Goal: Task Accomplishment & Management: Use online tool/utility

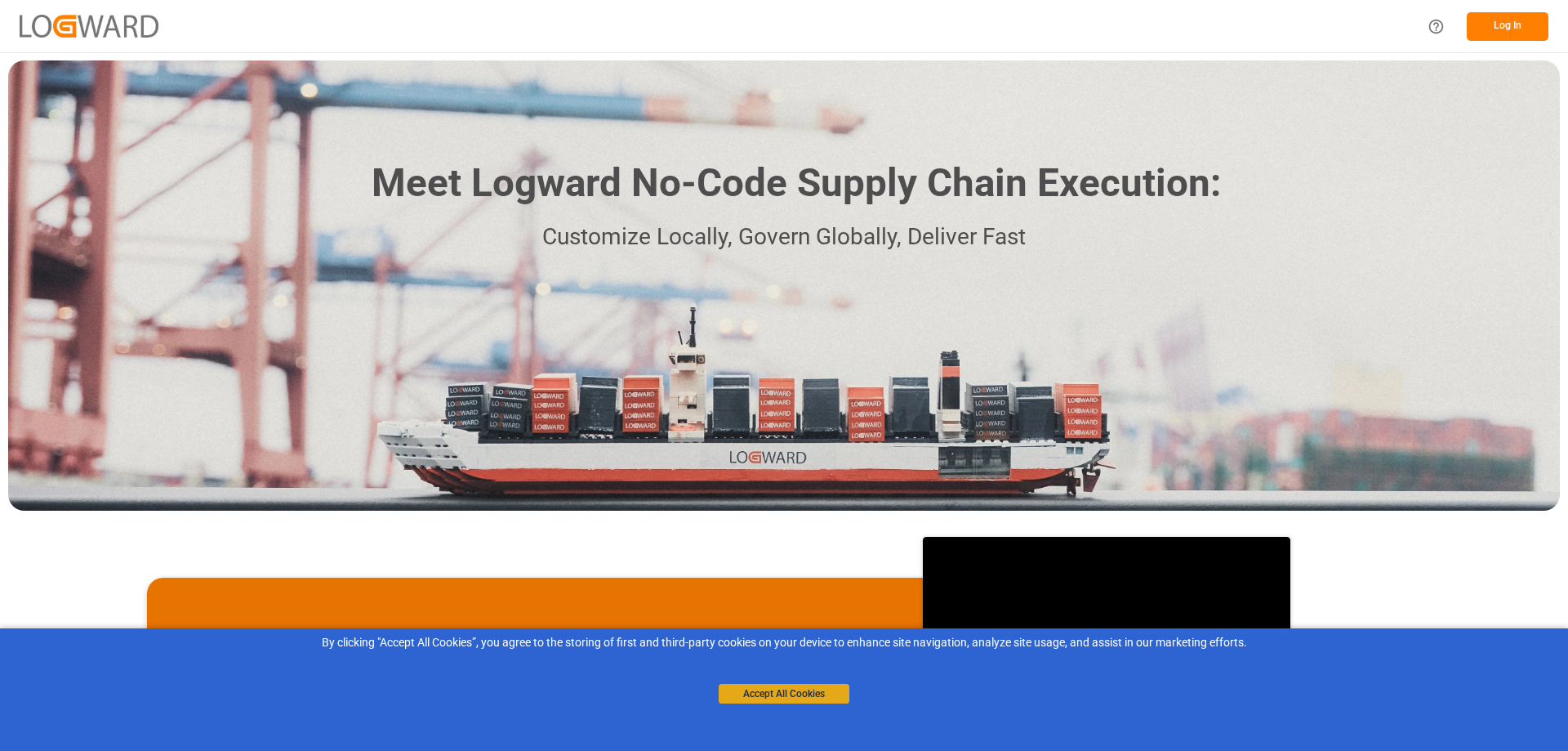
click at [808, 698] on button "Accept All Cookies" at bounding box center [784, 693] width 130 height 20
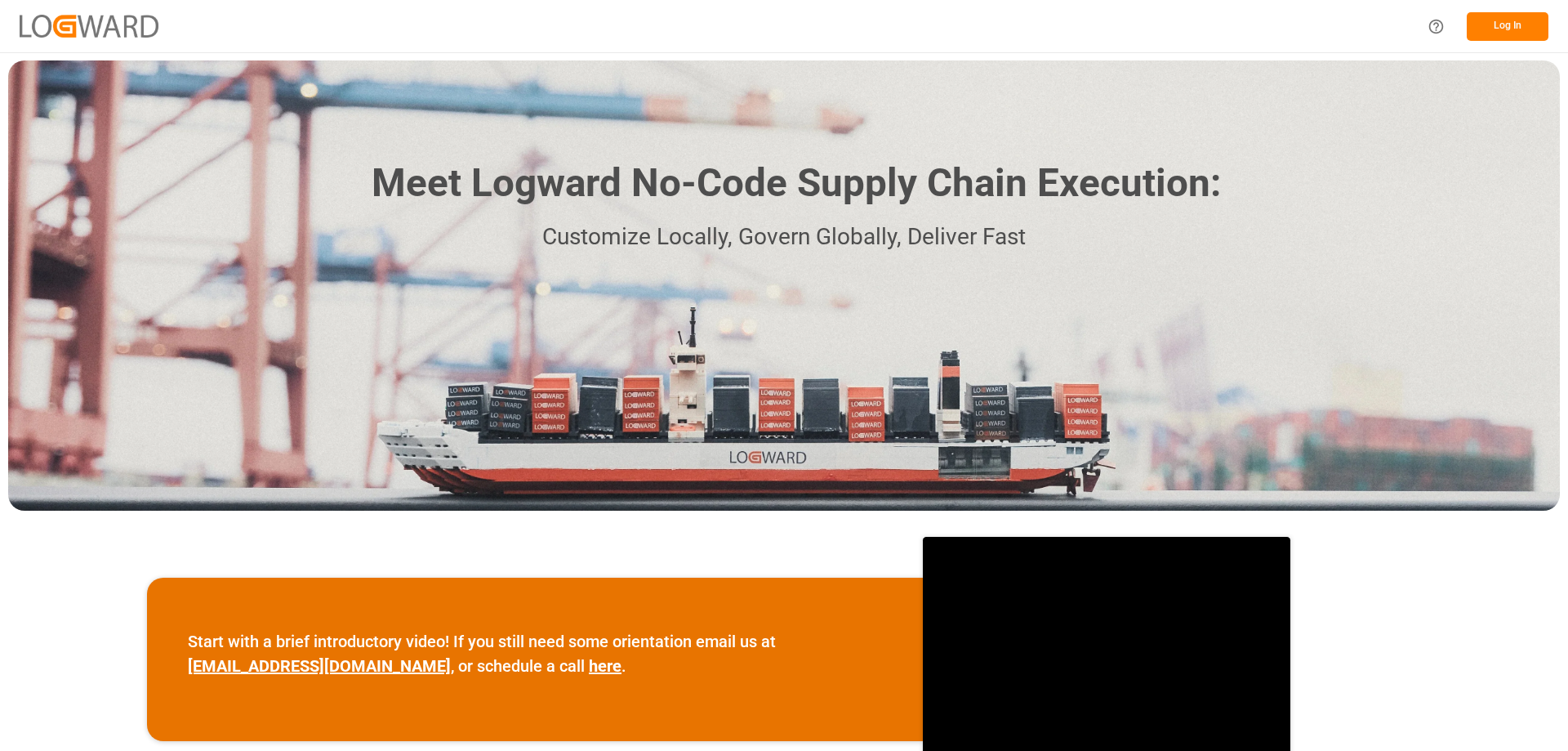
click at [1501, 29] on button "Log In" at bounding box center [1508, 27] width 82 height 28
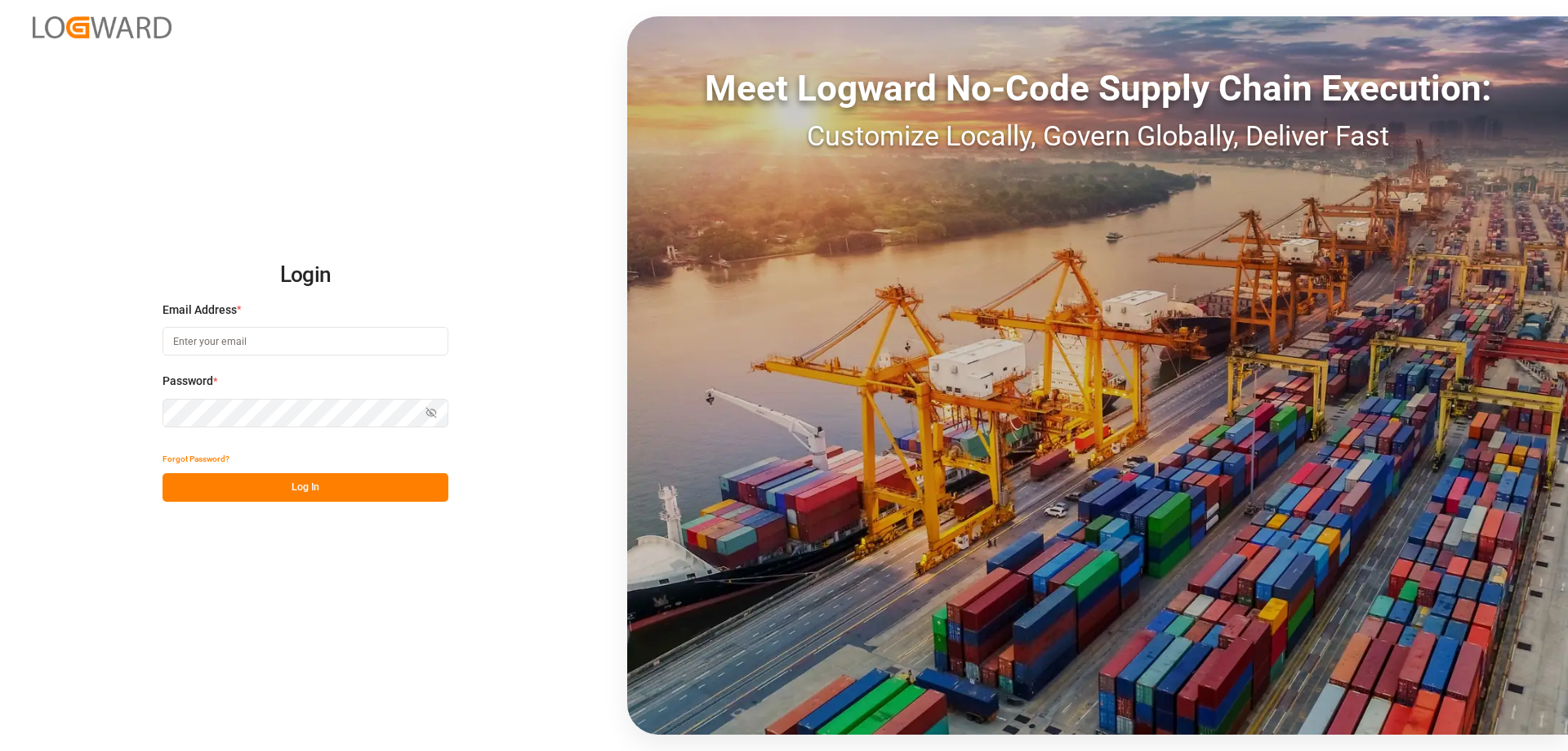
type input "cindy.armstrong@dsv.com"
click at [295, 486] on button "Log In" at bounding box center [305, 487] width 286 height 28
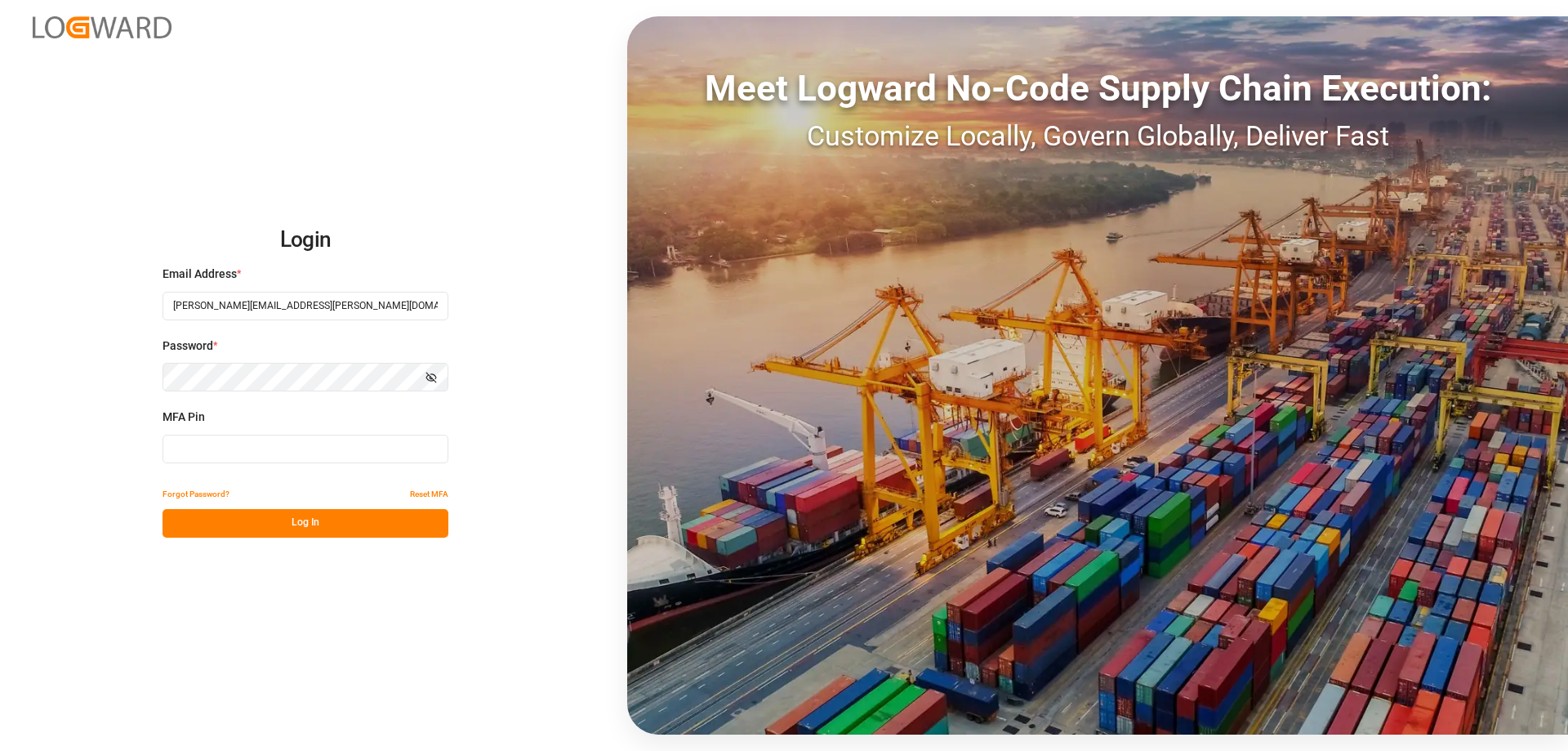
click at [302, 453] on input at bounding box center [305, 449] width 286 height 28
type input "648048"
click at [312, 522] on button "Log In" at bounding box center [305, 523] width 286 height 28
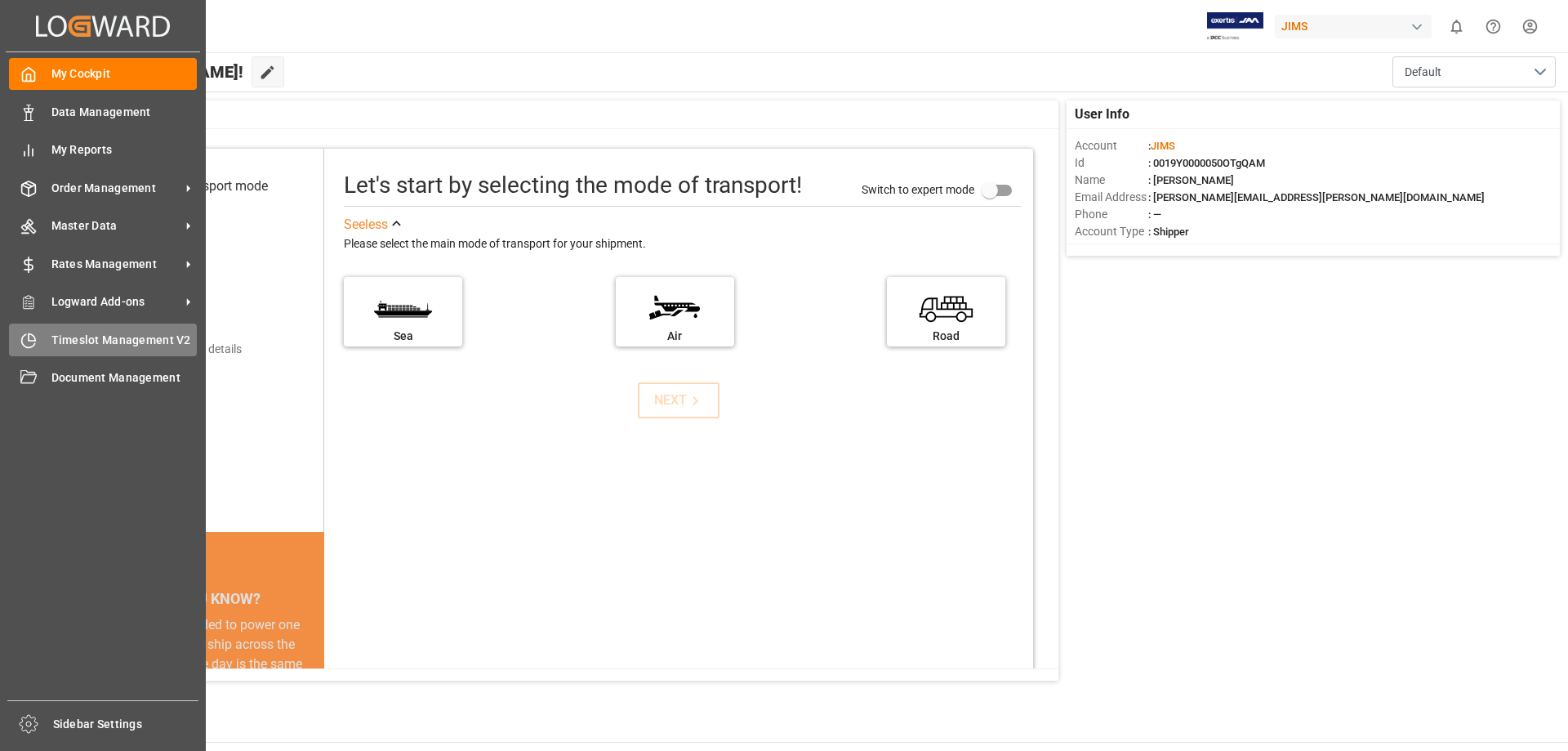
click at [26, 341] on icon at bounding box center [28, 341] width 16 height 16
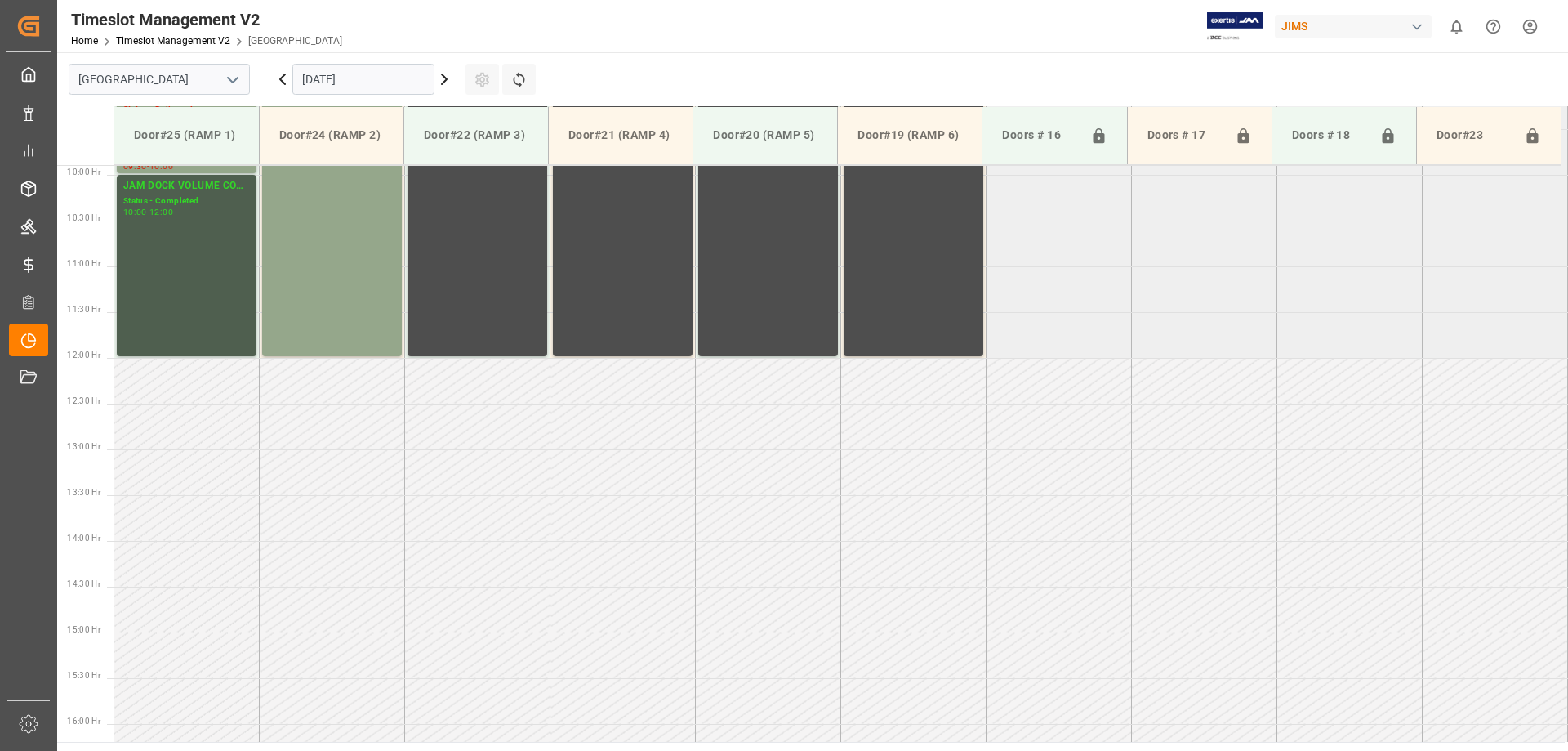
scroll to position [1069, 0]
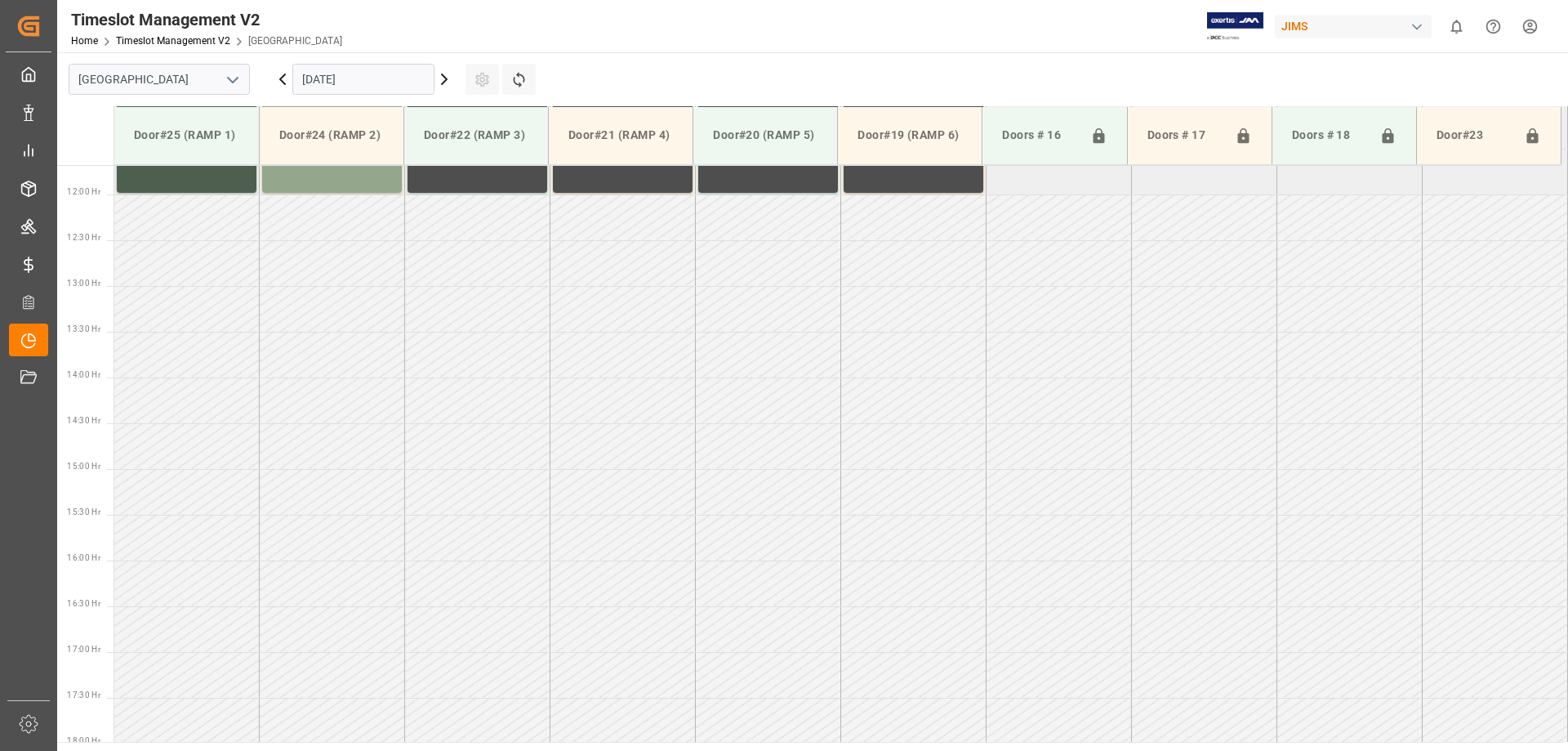
click at [146, 414] on td at bounding box center [187, 400] width 146 height 46
click at [1531, 28] on html "Created by potrace 1.15, written by Peter Selinger 2001-2017 Created by potrace…" at bounding box center [784, 376] width 1568 height 751
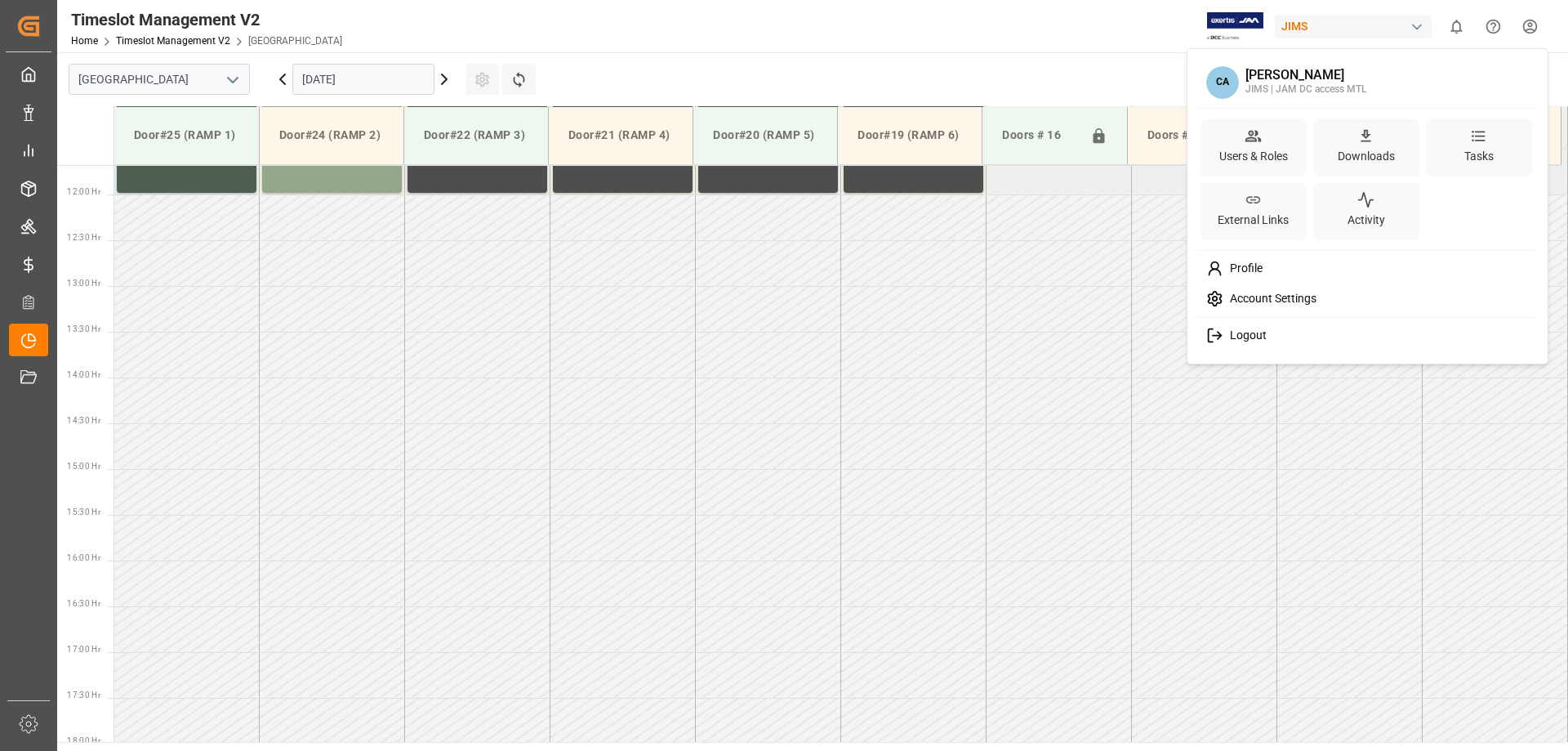
click at [1243, 335] on span "Logout" at bounding box center [1244, 336] width 43 height 15
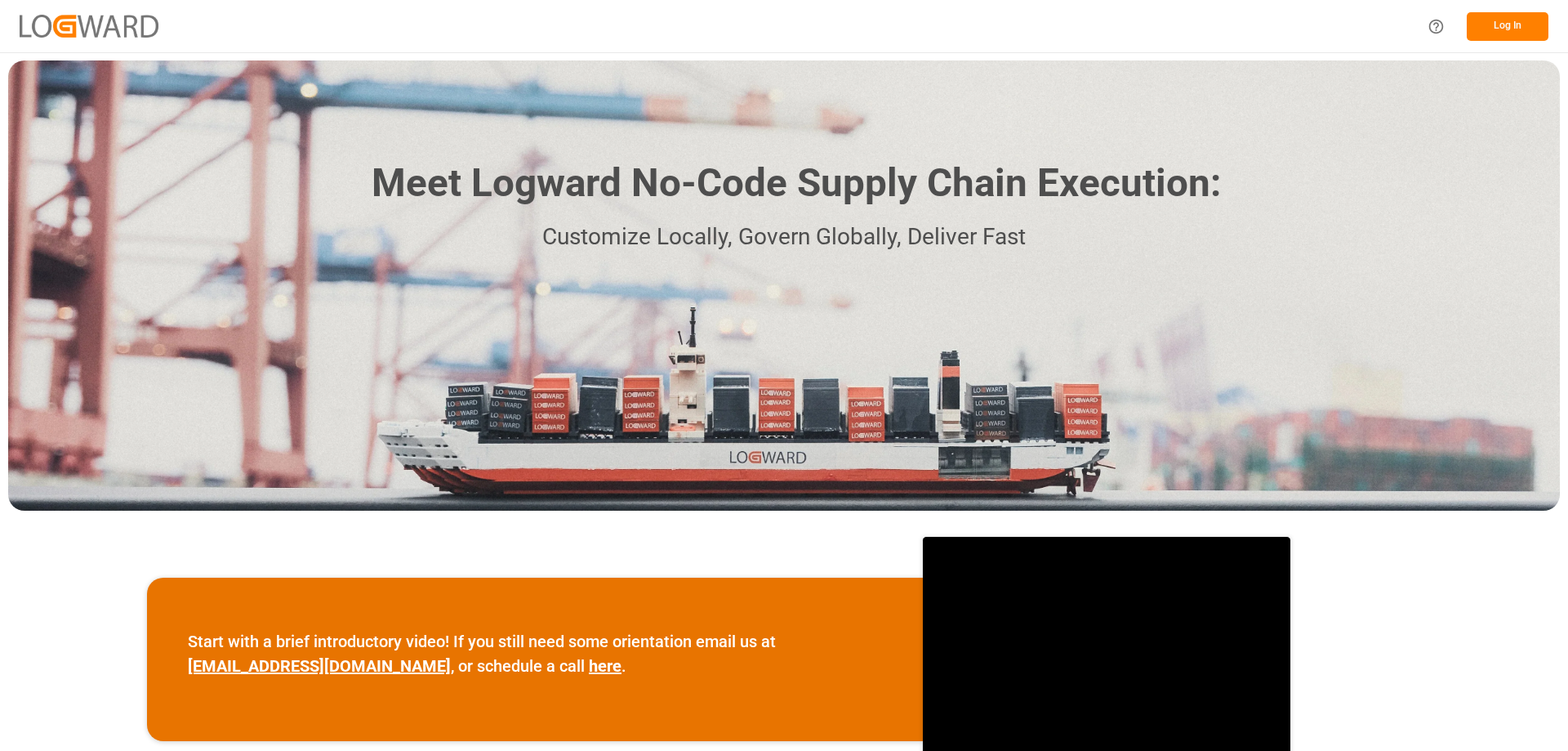
click at [1499, 30] on button "Log In" at bounding box center [1508, 27] width 82 height 28
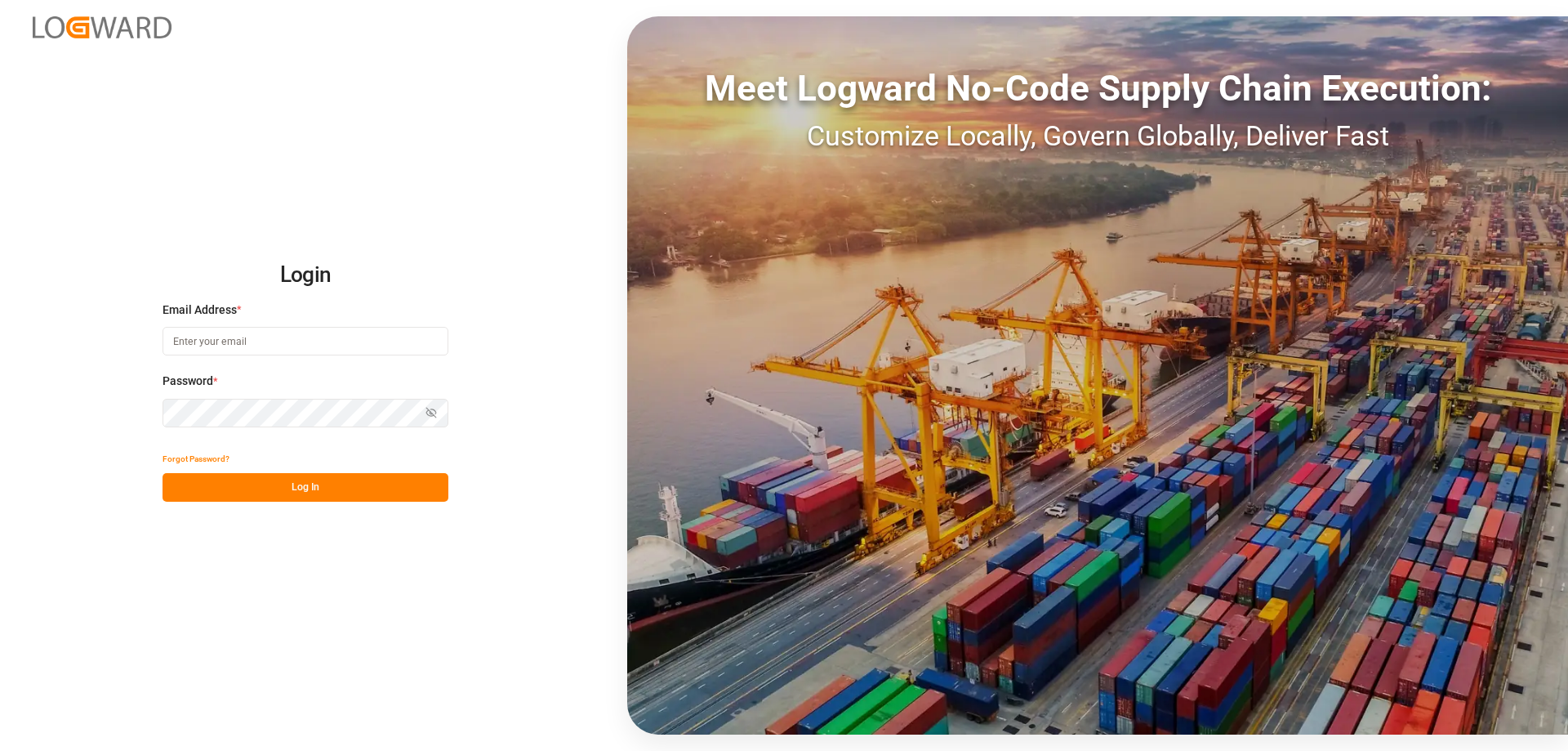
type input "cindy.armstrong@dsv.com"
click at [282, 491] on button "Log In" at bounding box center [305, 487] width 286 height 28
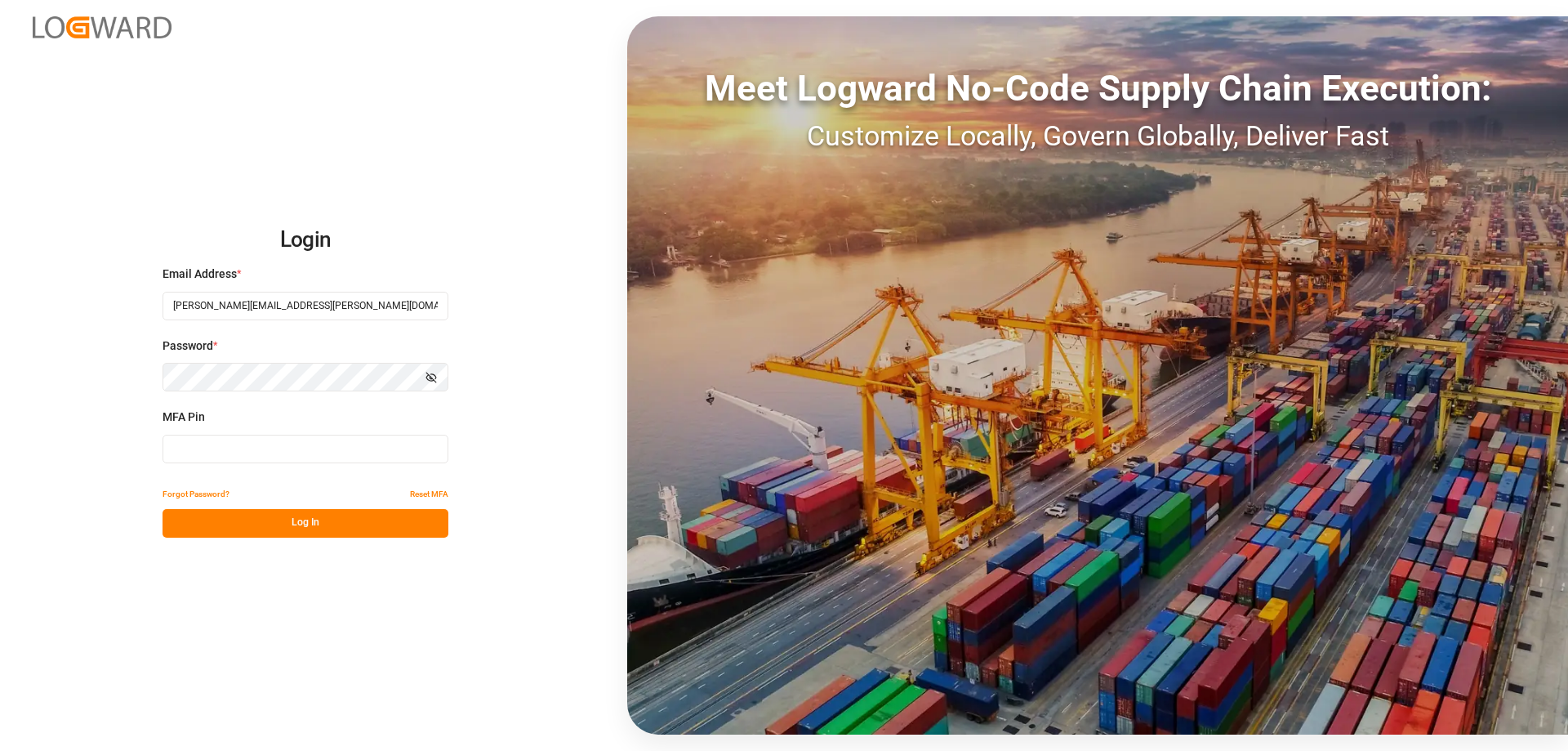
click at [292, 448] on input at bounding box center [305, 449] width 286 height 28
type input "027447"
click at [323, 519] on button "Log In" at bounding box center [305, 523] width 286 height 28
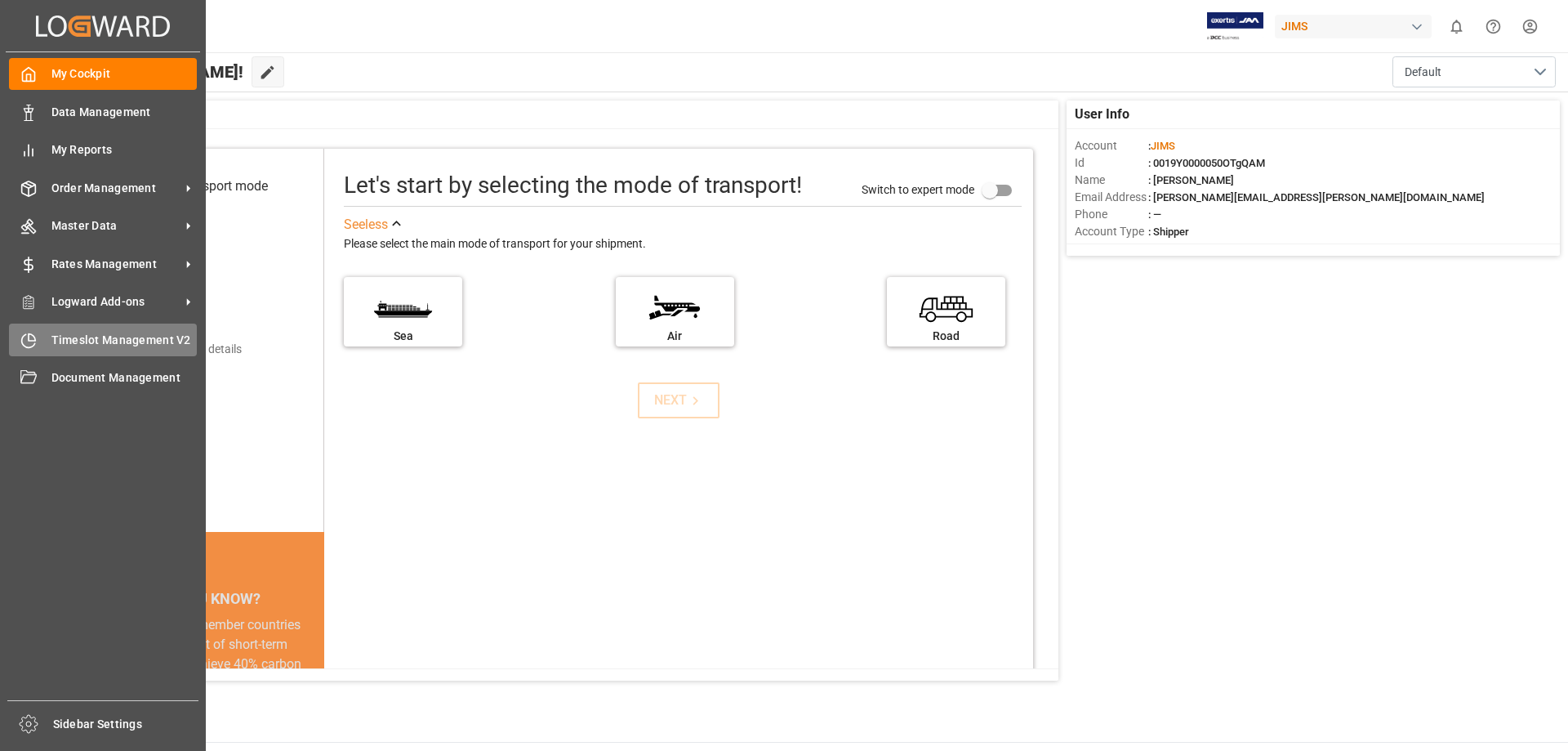
click at [28, 344] on icon at bounding box center [28, 341] width 16 height 16
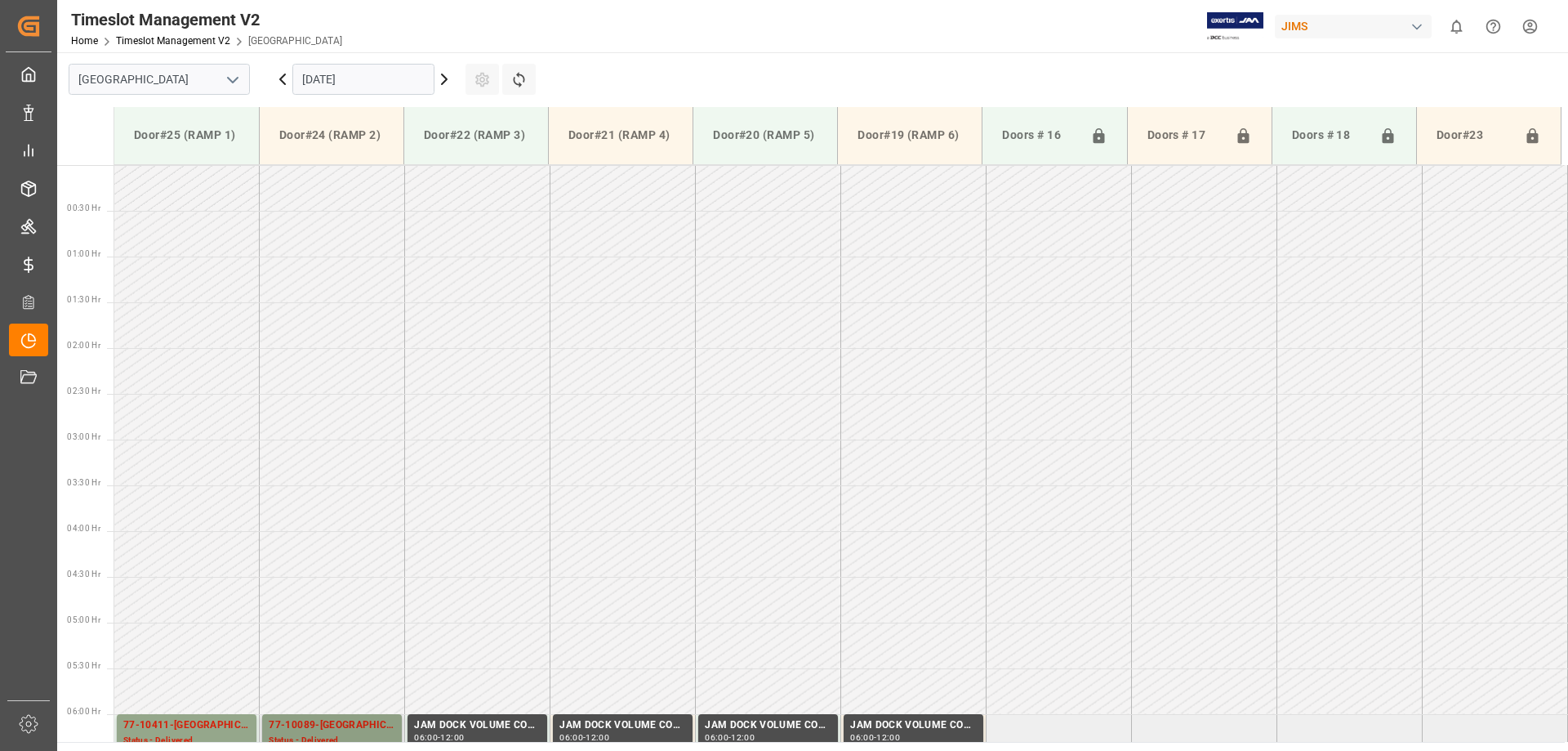
scroll to position [905, 0]
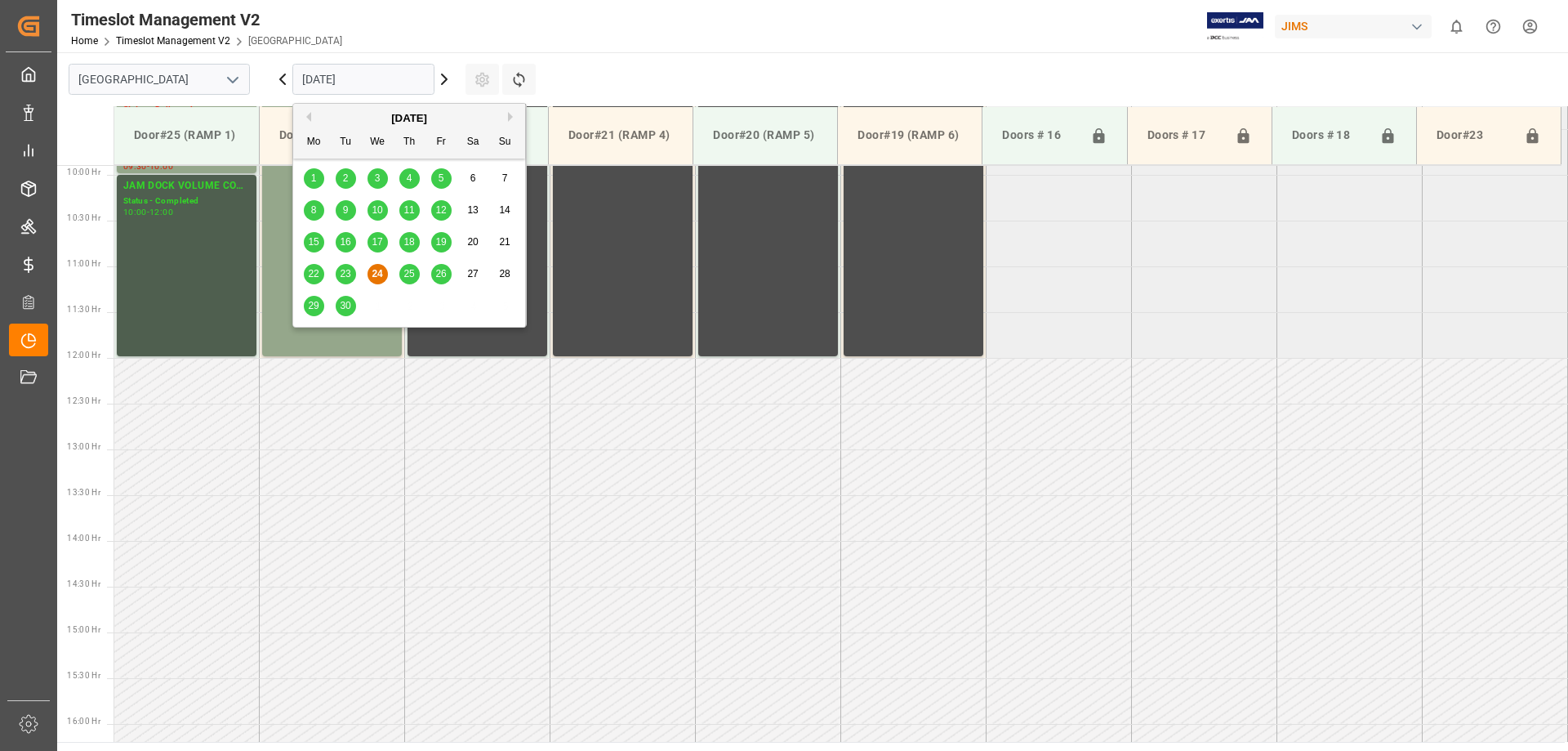
click at [398, 83] on input "24.09.2025" at bounding box center [363, 79] width 142 height 31
click at [406, 273] on span "25" at bounding box center [409, 273] width 11 height 12
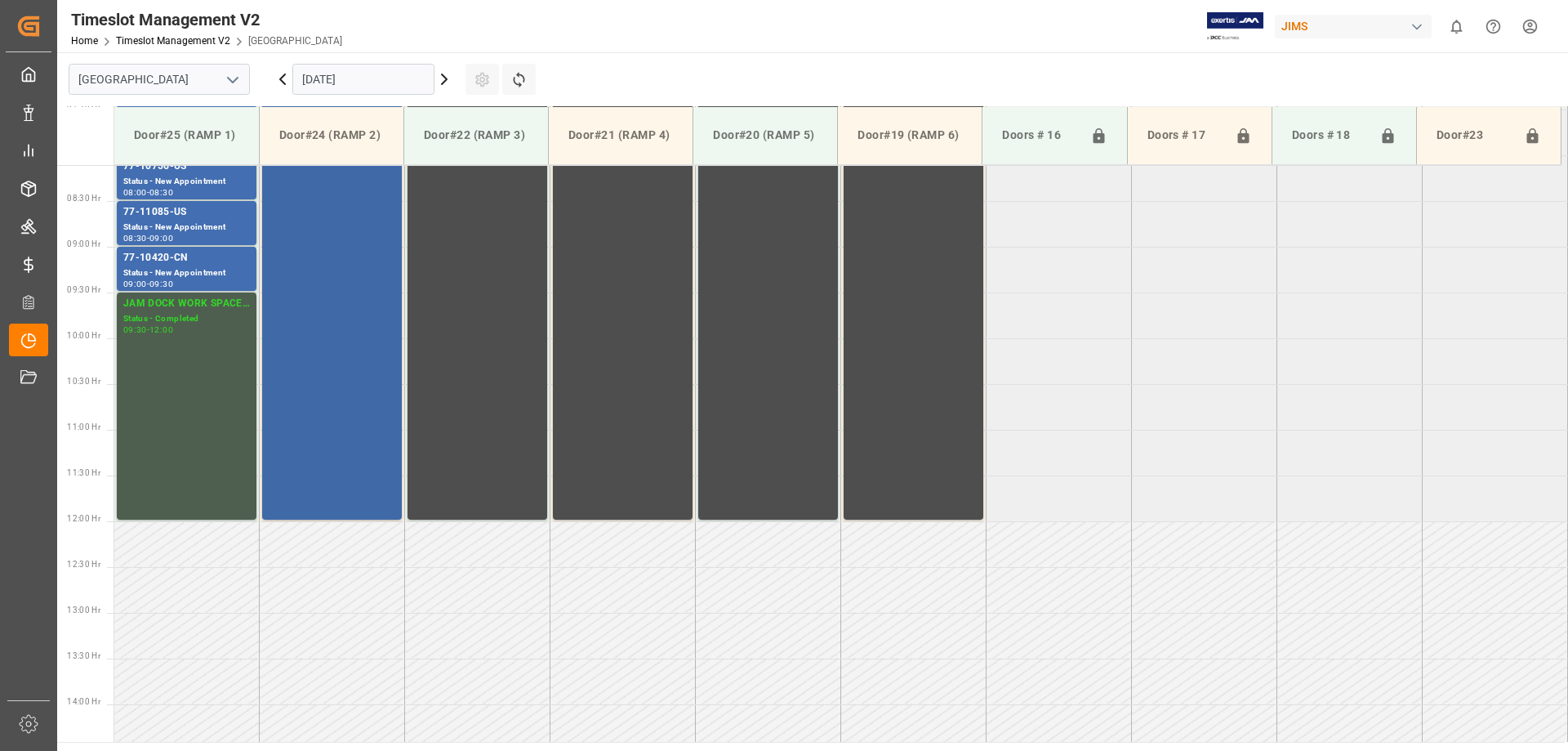
scroll to position [251, 0]
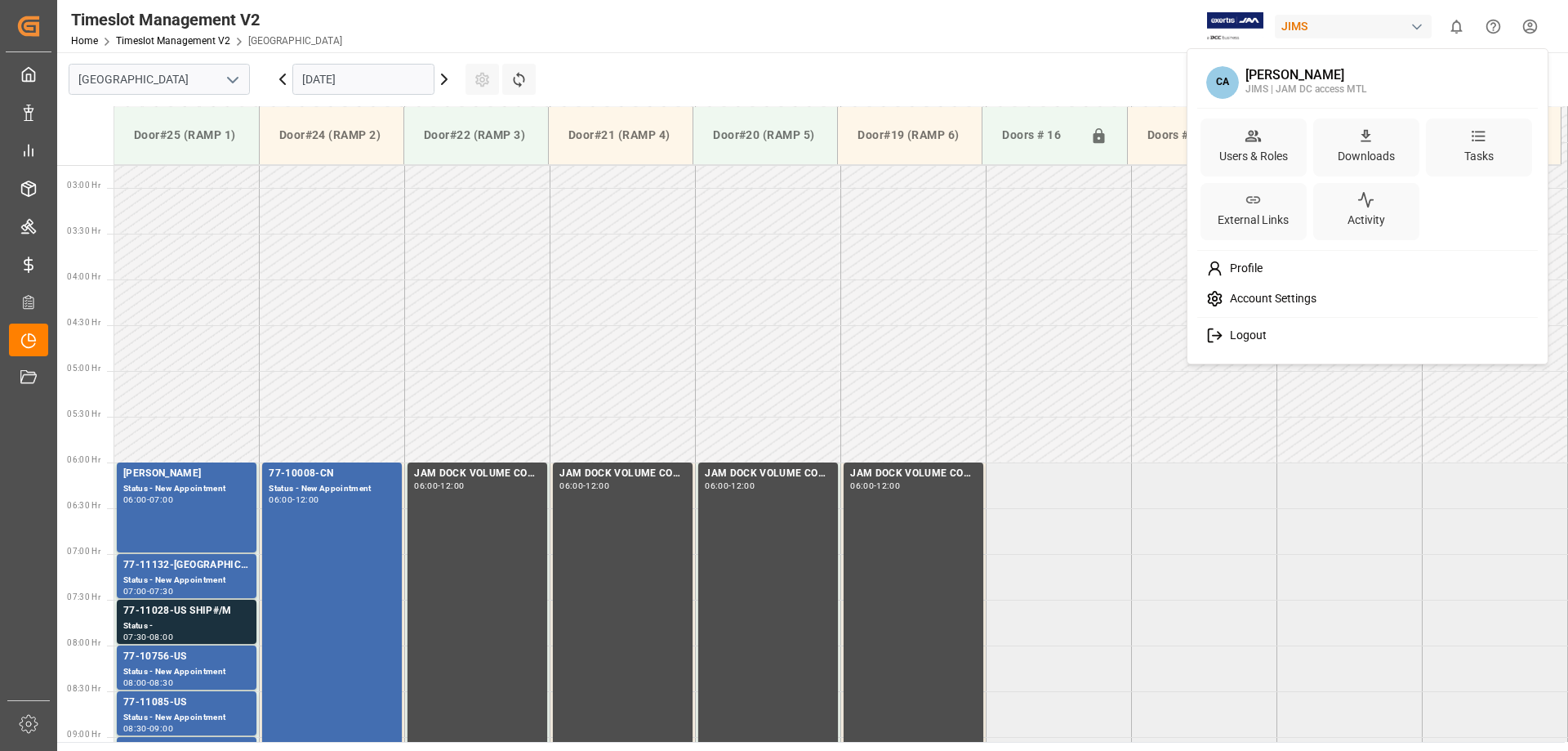
click at [1530, 32] on html "Created by potrace 1.15, written by Peter Selinger 2001-2017 Created by potrace…" at bounding box center [784, 376] width 1568 height 751
click at [1246, 334] on span "Logout" at bounding box center [1244, 336] width 43 height 15
